Goal: Navigation & Orientation: Find specific page/section

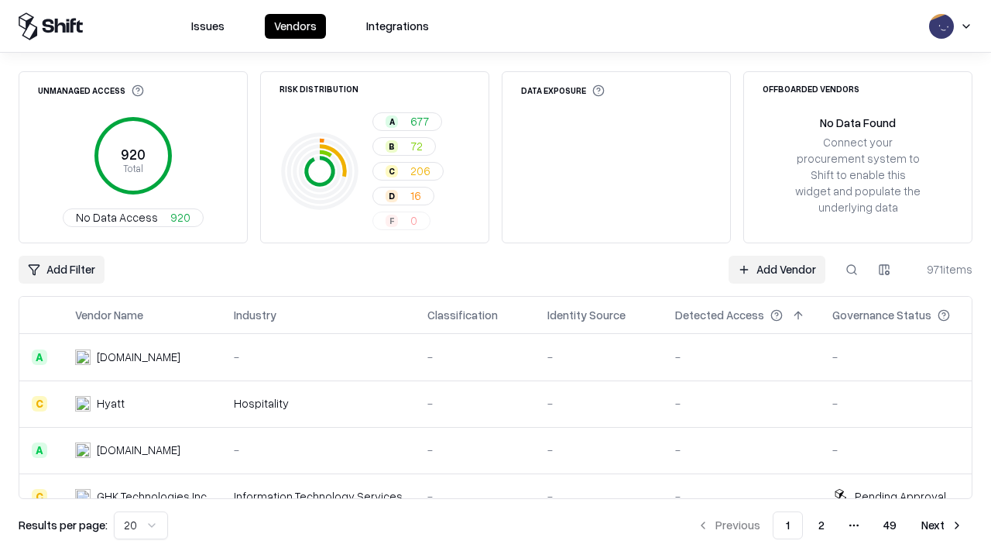
click at [141, 525] on html "Issues Vendors Integrations Unmanaged Access 920 Total No Data Access 920 Risk …" at bounding box center [495, 279] width 991 height 558
click at [943, 525] on button "Next" at bounding box center [942, 525] width 60 height 28
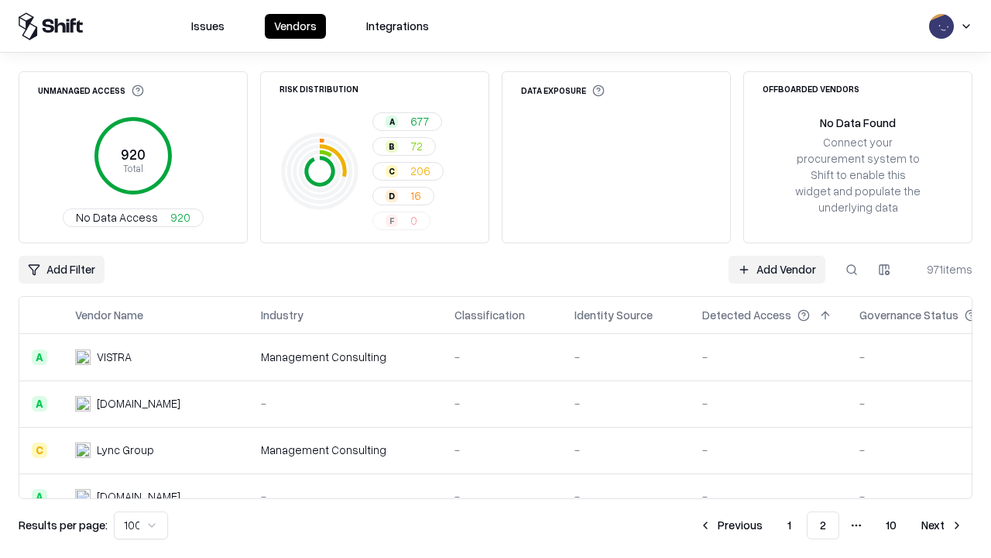
click at [943, 525] on button "Next" at bounding box center [942, 525] width 60 height 28
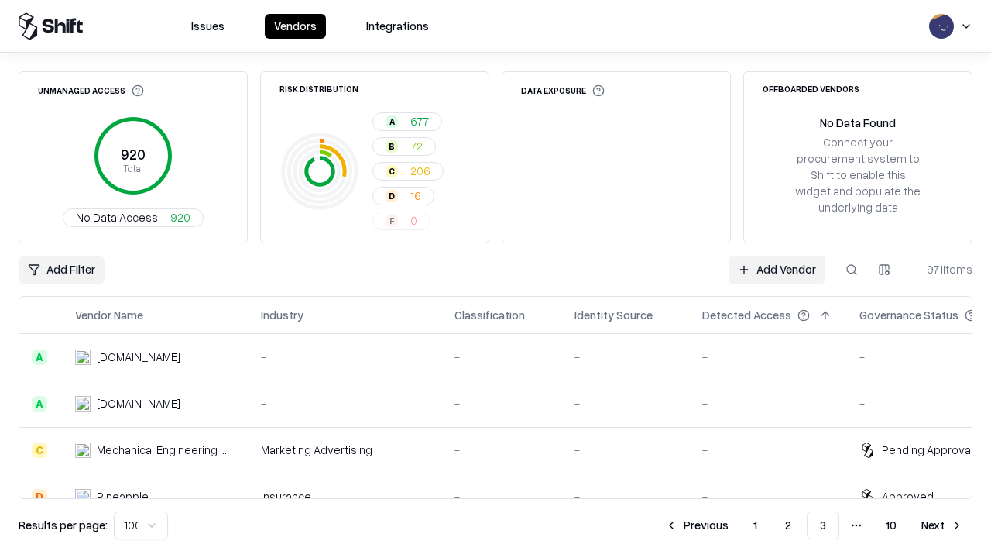
click at [943, 525] on button "Next" at bounding box center [942, 525] width 60 height 28
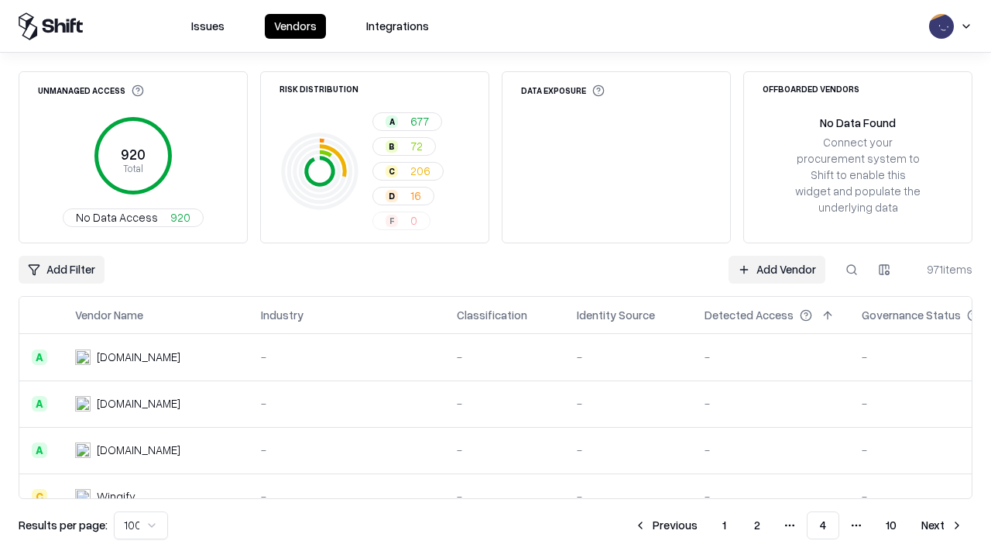
click at [943, 525] on button "Next" at bounding box center [942, 525] width 60 height 28
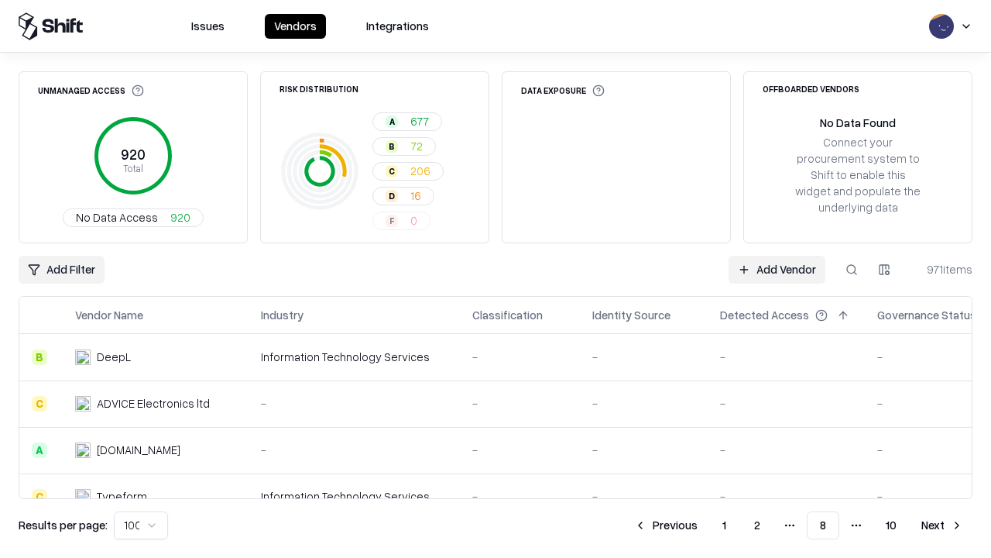
click at [943, 525] on button "Next" at bounding box center [942, 525] width 60 height 28
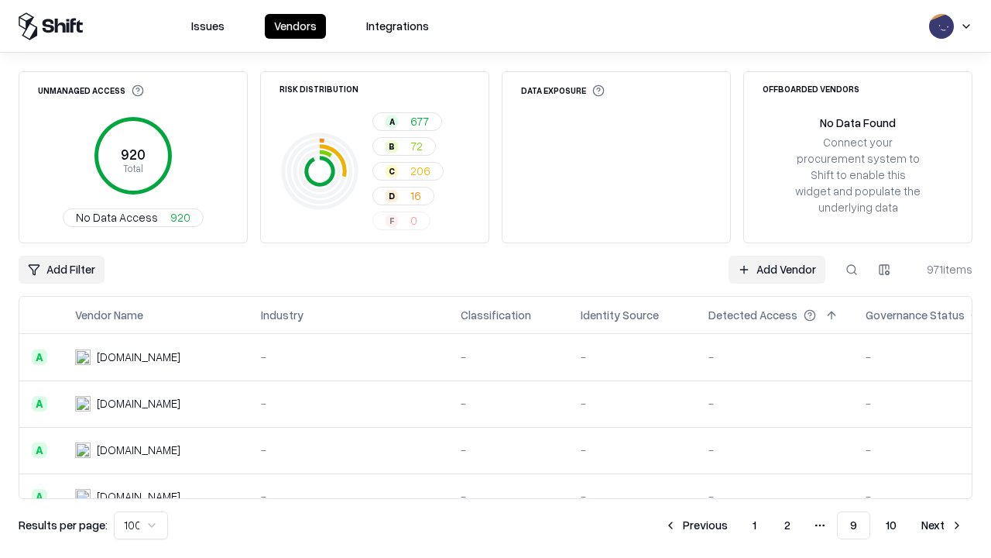
click at [943, 525] on button "Next" at bounding box center [942, 525] width 60 height 28
click at [731, 525] on button "Previous" at bounding box center [731, 525] width 82 height 28
click at [696, 525] on button "Previous" at bounding box center [696, 525] width 82 height 28
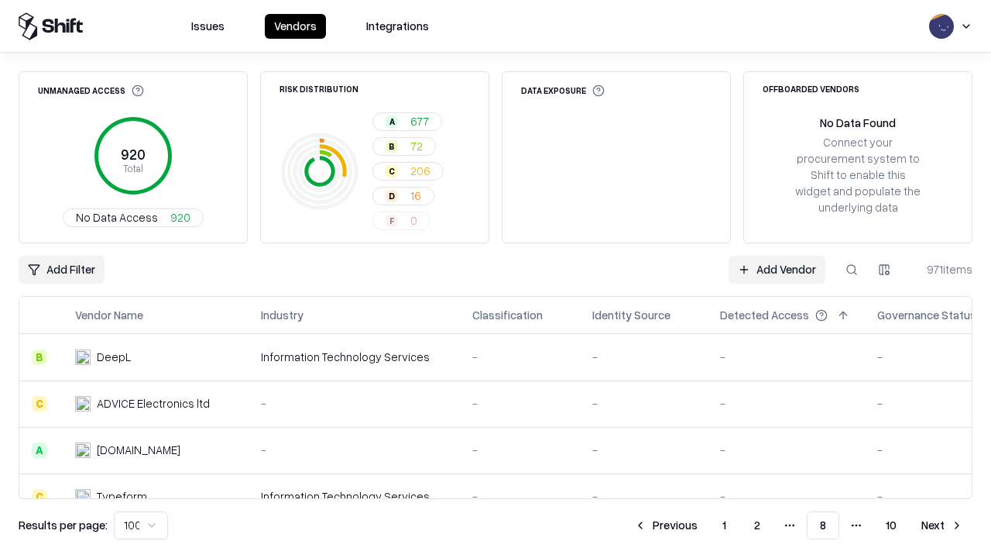
click at [666, 525] on button "Previous" at bounding box center [666, 525] width 82 height 28
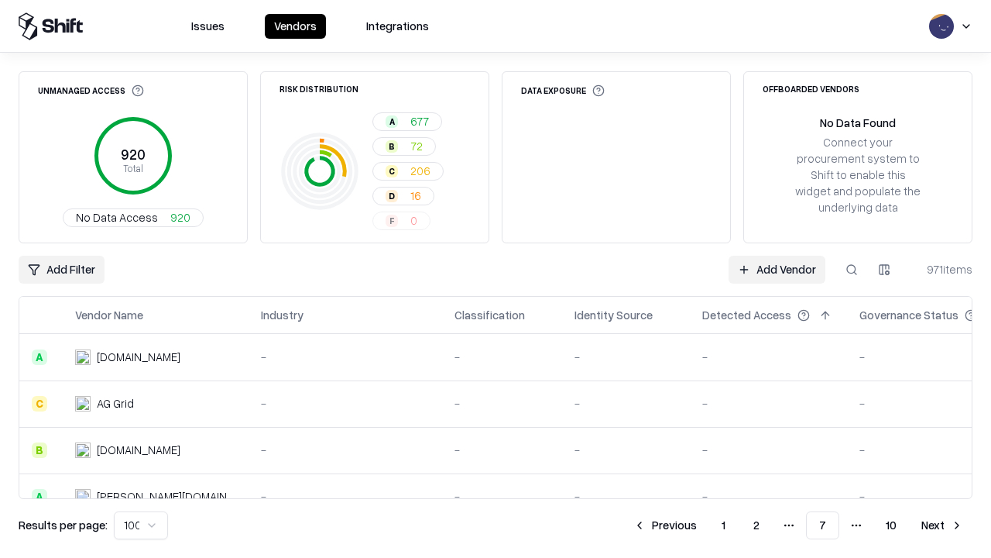
click at [665, 525] on button "Previous" at bounding box center [665, 525] width 82 height 28
click at [666, 525] on button "Previous" at bounding box center [666, 525] width 82 height 28
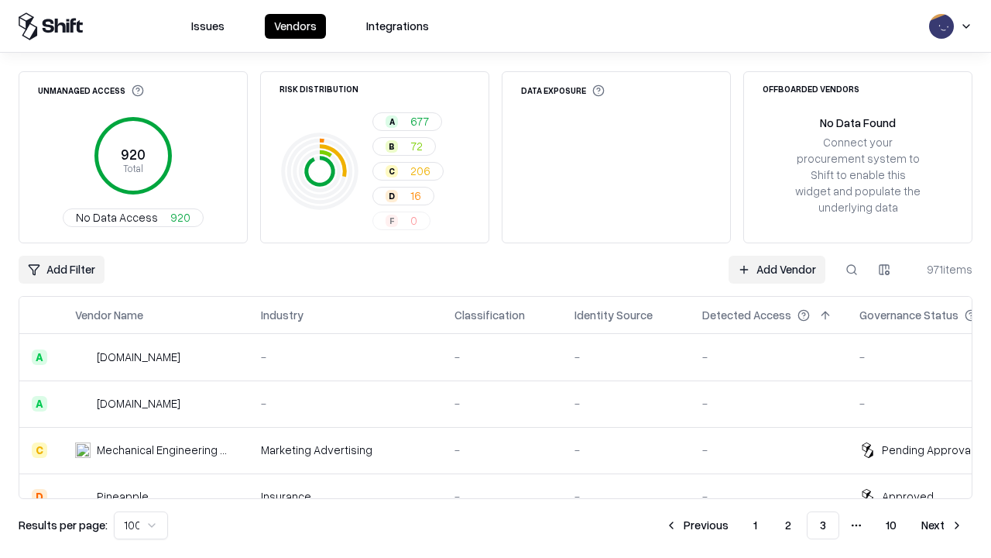
click at [697, 525] on button "Previous" at bounding box center [697, 525] width 82 height 28
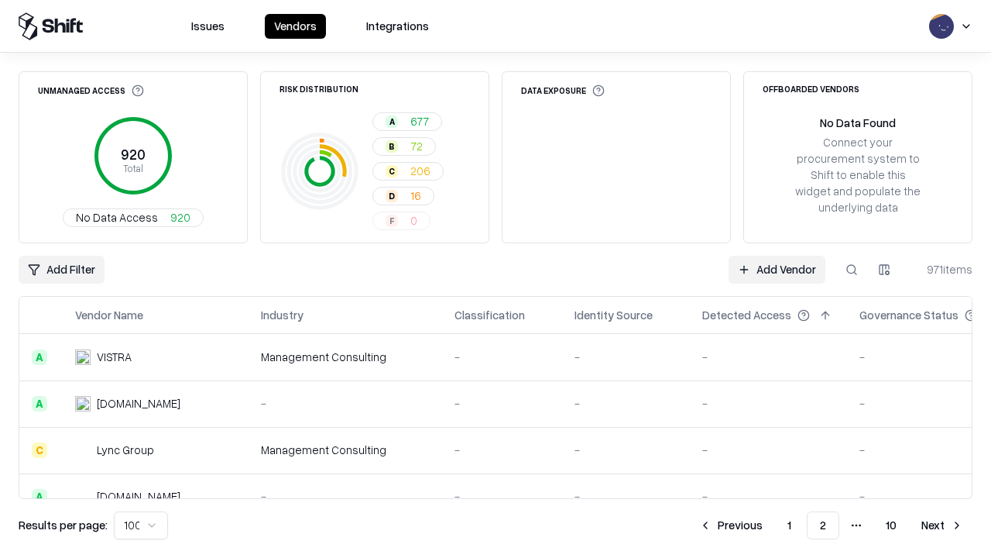
click at [731, 525] on button "Previous" at bounding box center [731, 525] width 82 height 28
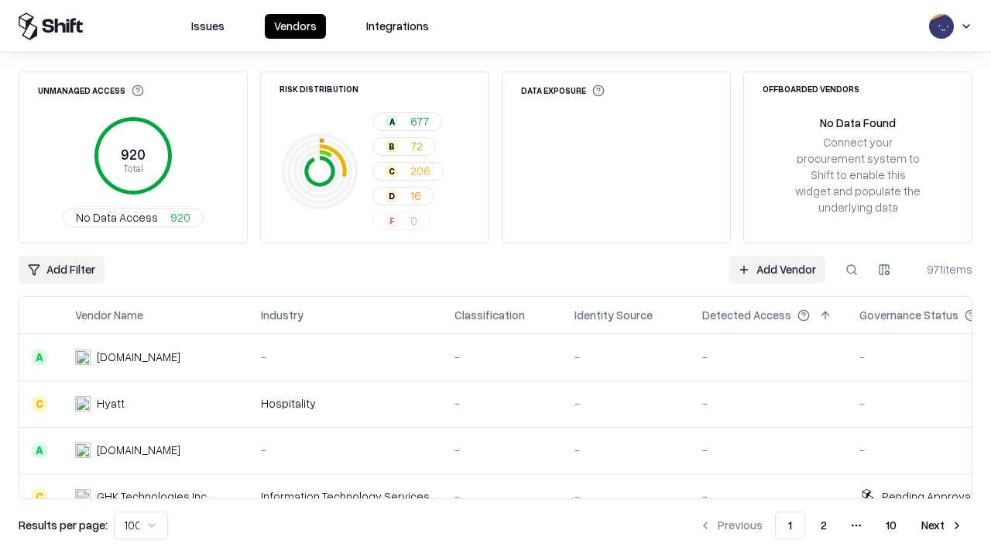
click at [141, 525] on html "Issues Vendors Integrations Unmanaged Access 920 Total No Data Access 920 Risk …" at bounding box center [495, 279] width 991 height 558
